Goal: Information Seeking & Learning: Learn about a topic

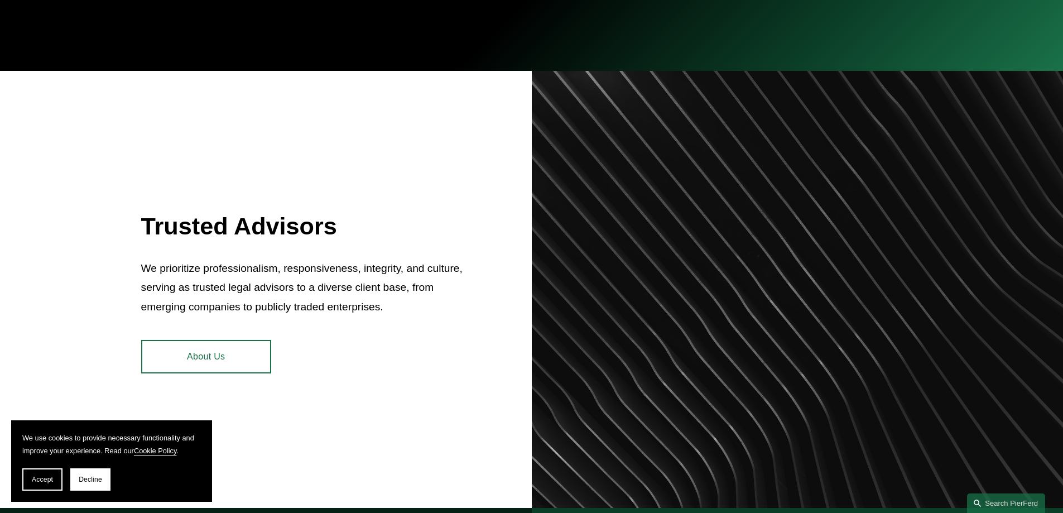
scroll to position [56, 0]
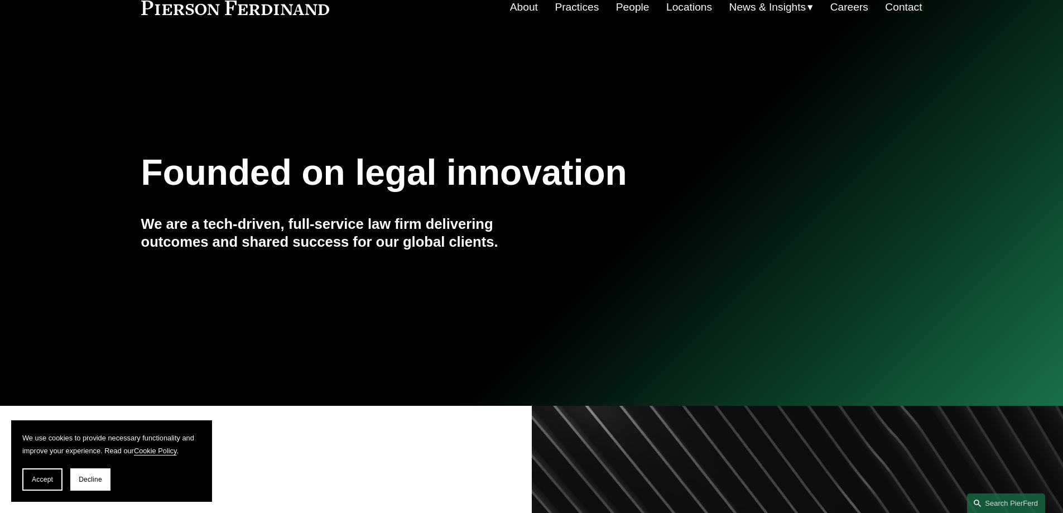
click at [625, 8] on link "People" at bounding box center [632, 7] width 33 height 21
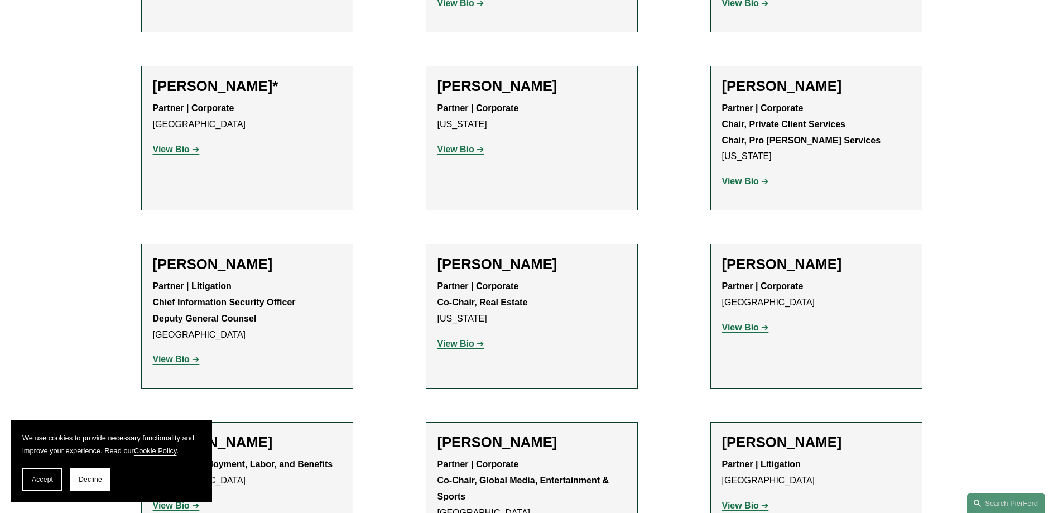
scroll to position [12442, 0]
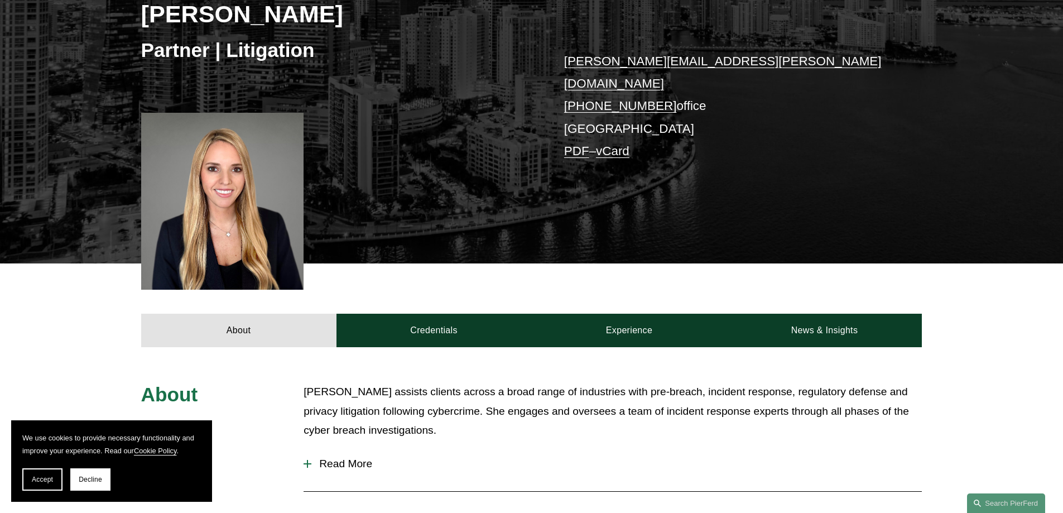
scroll to position [335, 0]
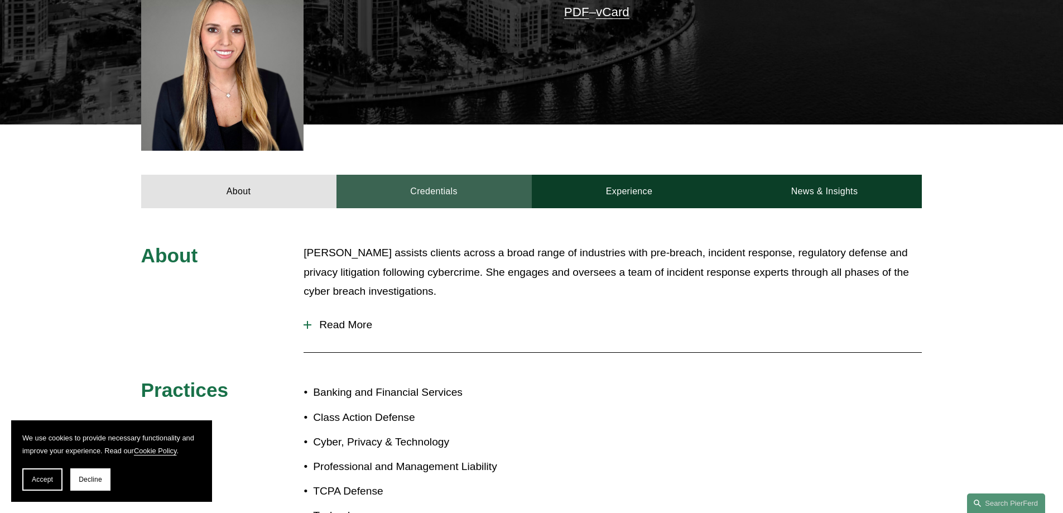
click at [466, 190] on link "Credentials" at bounding box center [433, 191] width 195 height 33
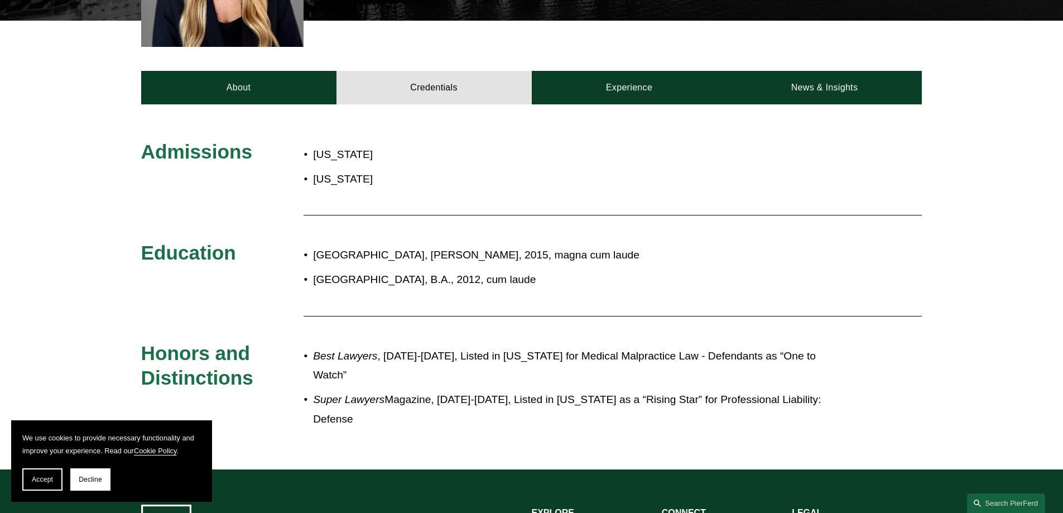
scroll to position [446, 0]
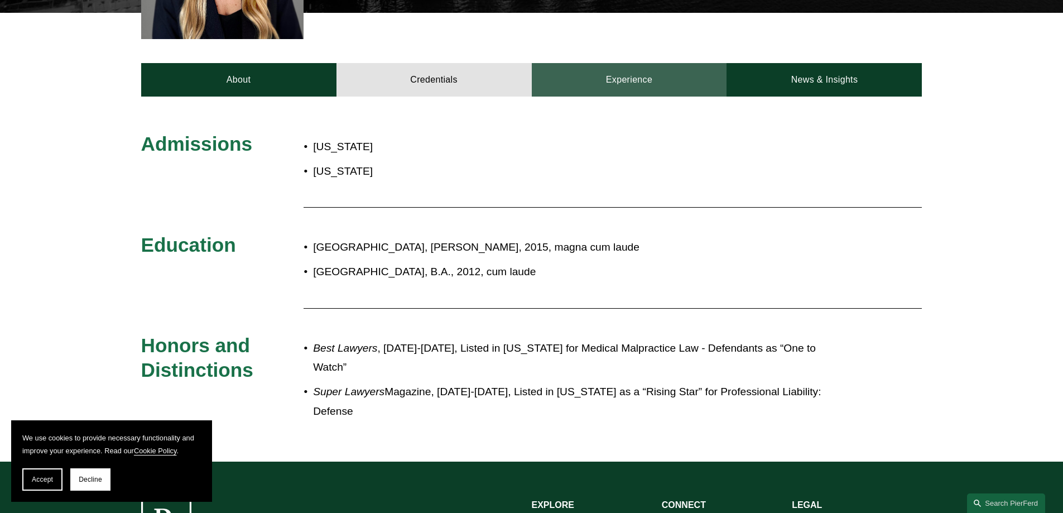
click at [639, 78] on link "Experience" at bounding box center [629, 79] width 195 height 33
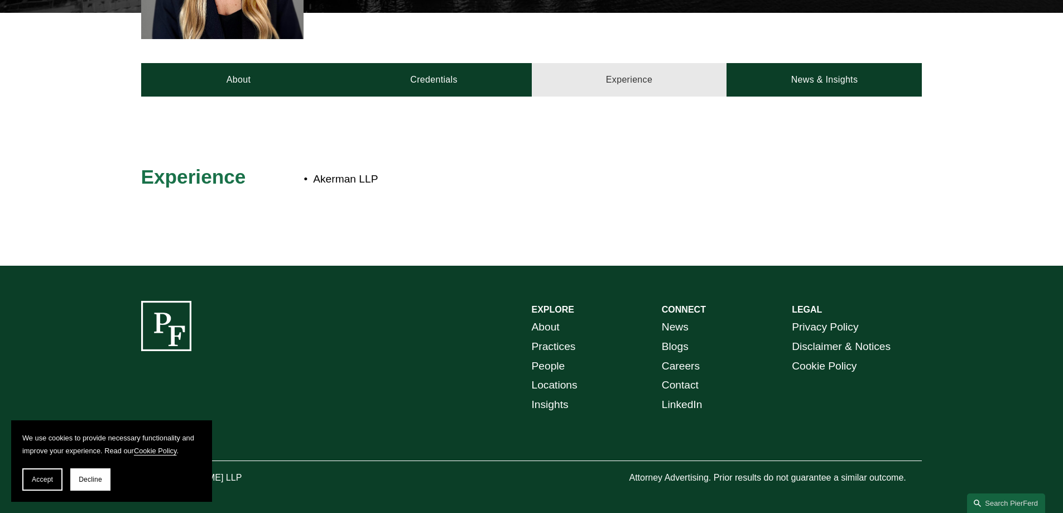
scroll to position [443, 0]
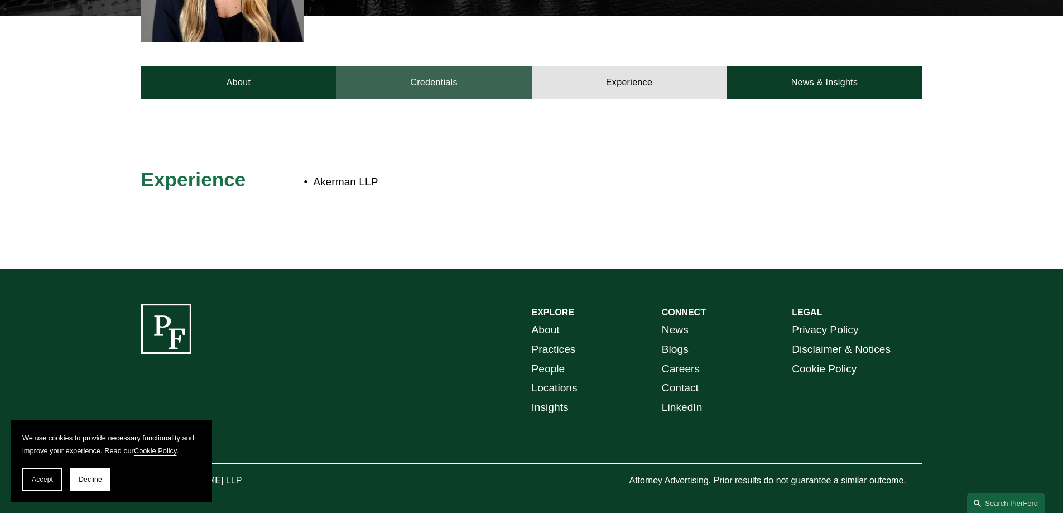
click at [491, 81] on link "Credentials" at bounding box center [433, 82] width 195 height 33
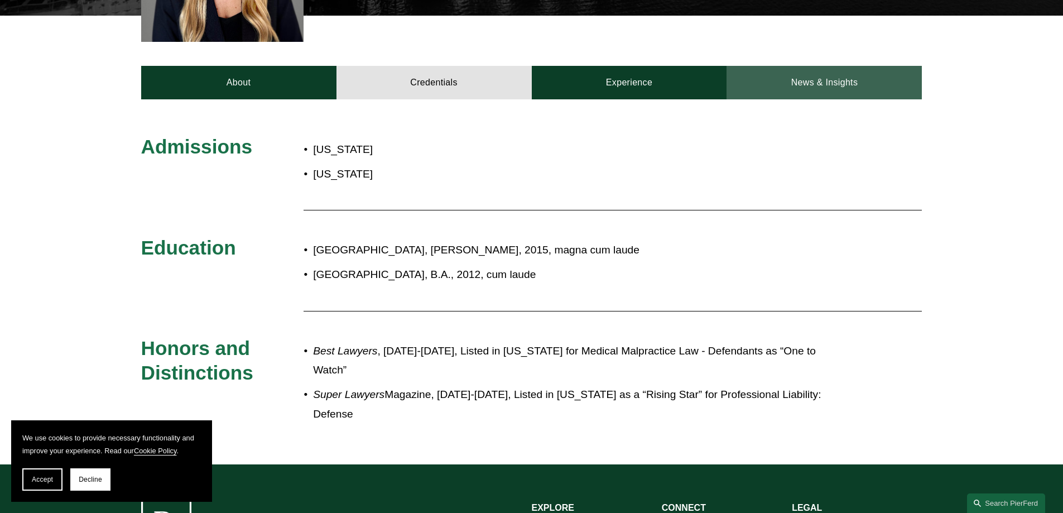
click at [803, 81] on link "News & Insights" at bounding box center [823, 82] width 195 height 33
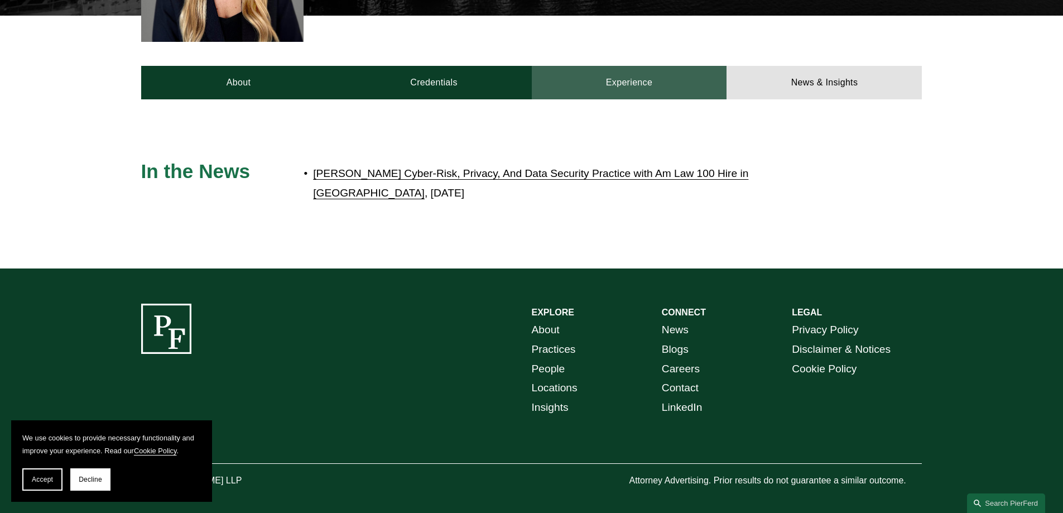
click at [654, 85] on link "Experience" at bounding box center [629, 82] width 195 height 33
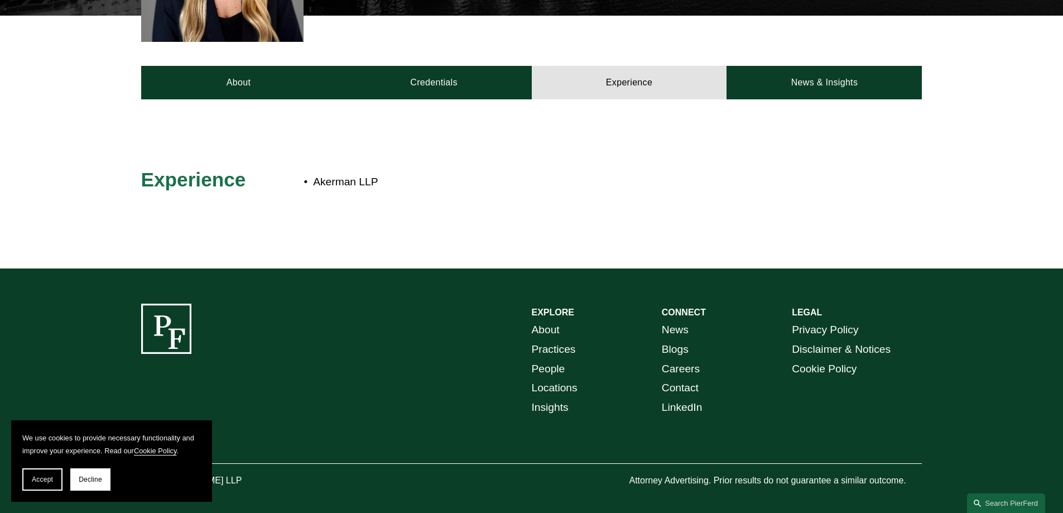
click at [504, 99] on div at bounding box center [531, 183] width 1063 height 169
click at [499, 72] on link "Credentials" at bounding box center [433, 82] width 195 height 33
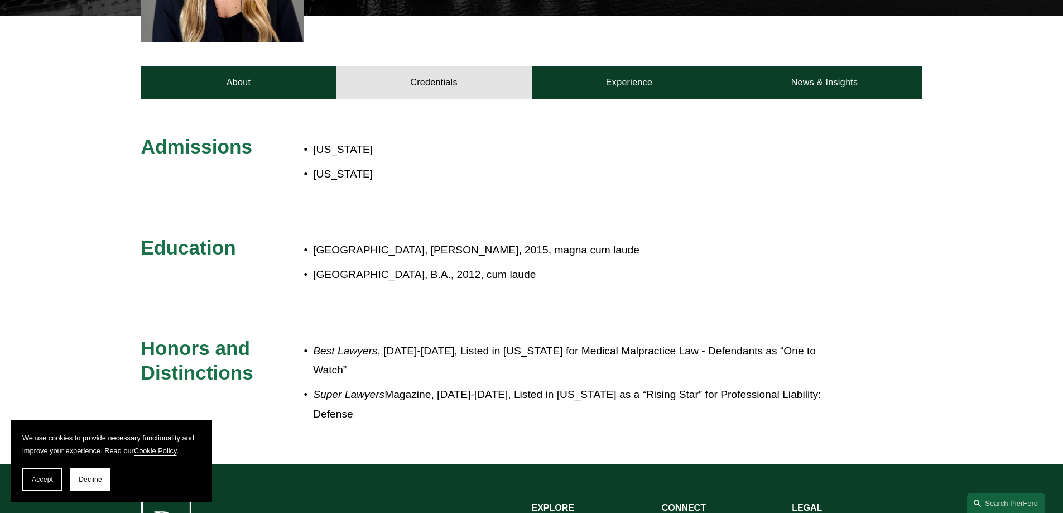
click at [265, 99] on div "Admissions Florida New York Education University of Miami School of Law, J.D., …" at bounding box center [531, 281] width 1063 height 365
click at [281, 83] on link "About" at bounding box center [238, 82] width 195 height 33
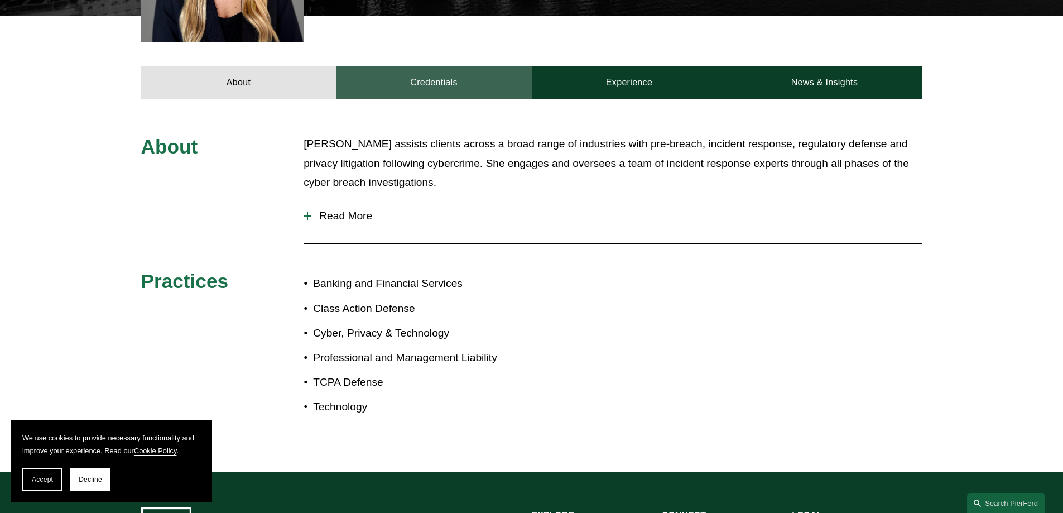
click at [449, 66] on link "Credentials" at bounding box center [433, 82] width 195 height 33
